Goal: Transaction & Acquisition: Purchase product/service

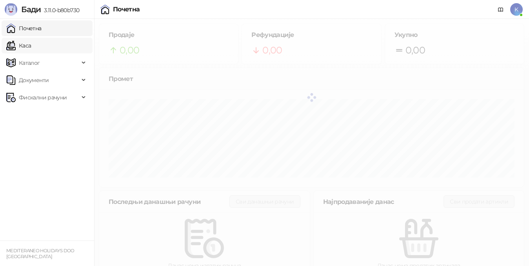
click at [30, 49] on link "Каса" at bounding box center [18, 46] width 25 height 16
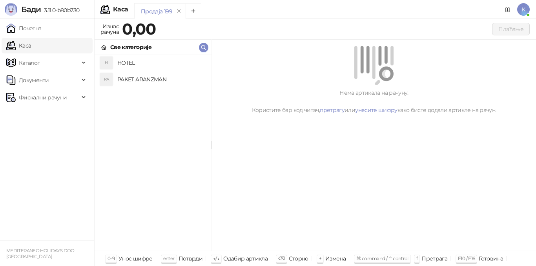
click at [138, 78] on h4 "PAKET ARANZMAN" at bounding box center [161, 79] width 88 height 13
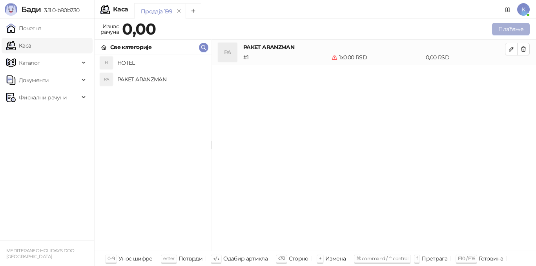
click at [503, 31] on button "Плаћање" at bounding box center [511, 29] width 38 height 13
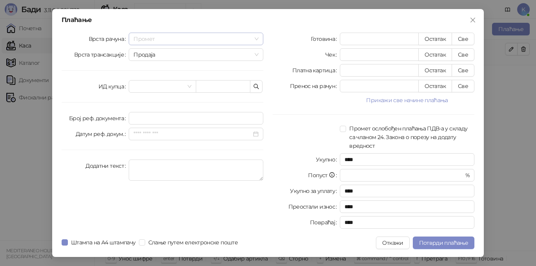
click at [181, 40] on span "Промет" at bounding box center [195, 39] width 125 height 12
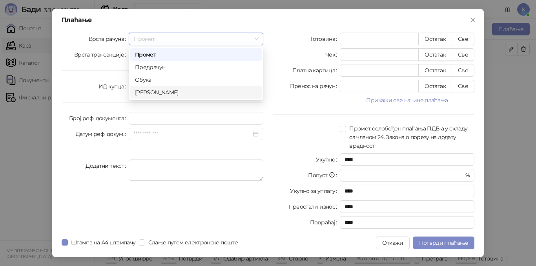
click at [178, 90] on div "[PERSON_NAME]" at bounding box center [196, 92] width 122 height 9
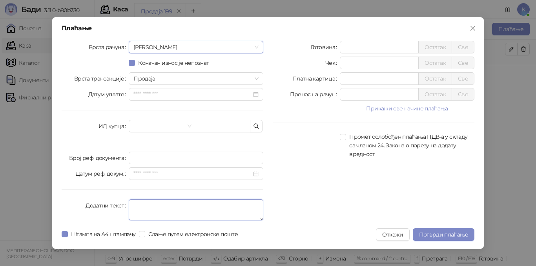
click at [155, 207] on textarea "Додатни текст" at bounding box center [196, 209] width 135 height 21
type textarea "*********"
drag, startPoint x: 357, startPoint y: 78, endPoint x: 303, endPoint y: 76, distance: 53.8
click at [303, 76] on div "Платна картица * Остатак Све" at bounding box center [374, 78] width 202 height 13
type input "******"
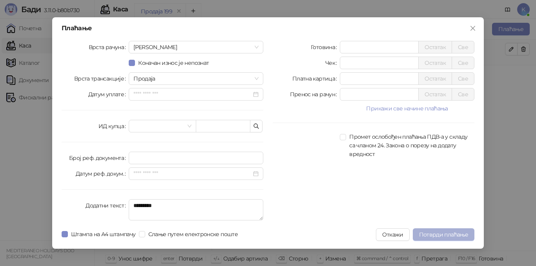
click at [442, 233] on span "Потврди плаћање" at bounding box center [443, 234] width 49 height 7
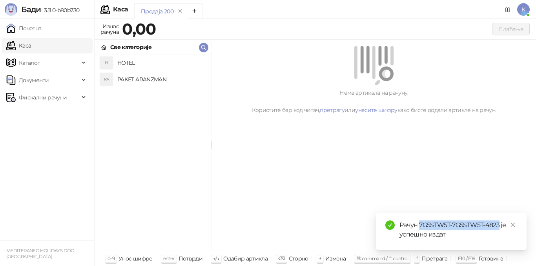
drag, startPoint x: 420, startPoint y: 222, endPoint x: 500, endPoint y: 222, distance: 80.8
click at [500, 222] on div "Рачун 7G5STW5T-7G5STW5T-4823 је успешно издат" at bounding box center [458, 229] width 118 height 19
copy div "7G5STW5T-7G5STW5T-4823"
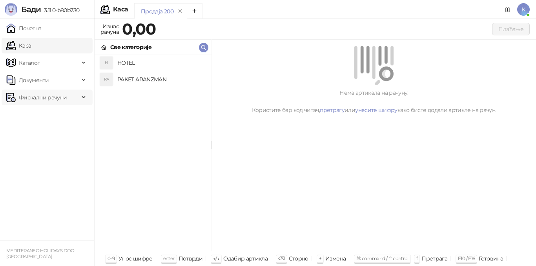
click at [57, 98] on span "Фискални рачуни" at bounding box center [43, 97] width 48 height 16
click at [56, 111] on link "Издати рачуни" at bounding box center [35, 115] width 53 height 16
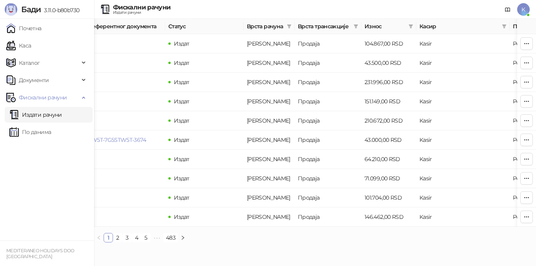
scroll to position [0, 191]
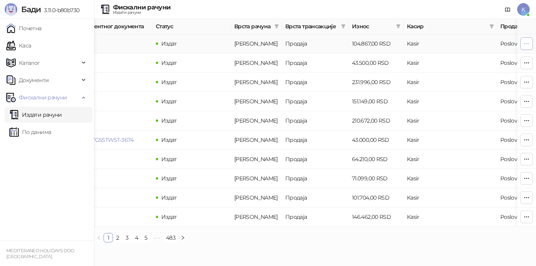
click at [524, 47] on button "button" at bounding box center [526, 43] width 13 height 13
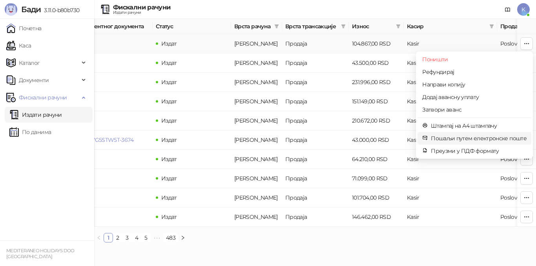
click at [455, 137] on span "Пошаљи путем електронске поште" at bounding box center [479, 138] width 96 height 9
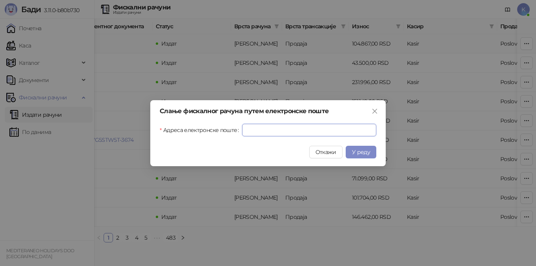
click at [297, 130] on input "Адреса електронске поште" at bounding box center [309, 130] width 134 height 13
paste input "**********"
type input "**********"
click at [362, 153] on span "У реду" at bounding box center [361, 151] width 18 height 7
